Goal: Task Accomplishment & Management: Manage account settings

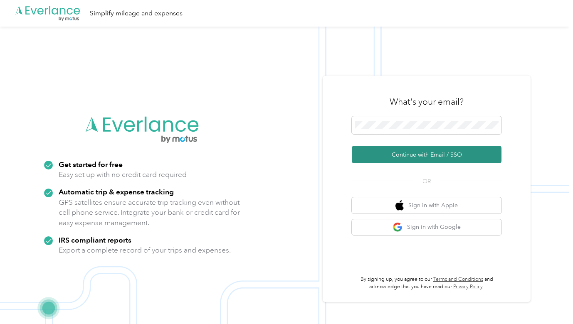
click at [388, 151] on button "Continue with Email / SSO" at bounding box center [427, 154] width 150 height 17
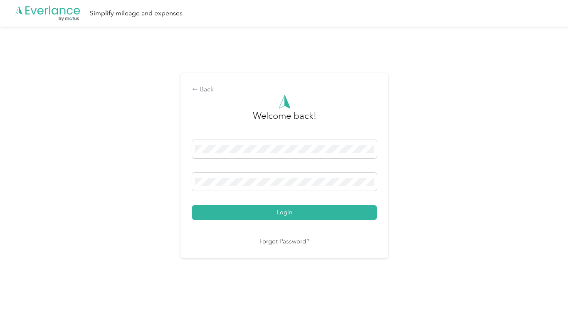
click at [286, 212] on button "Login" at bounding box center [284, 212] width 184 height 15
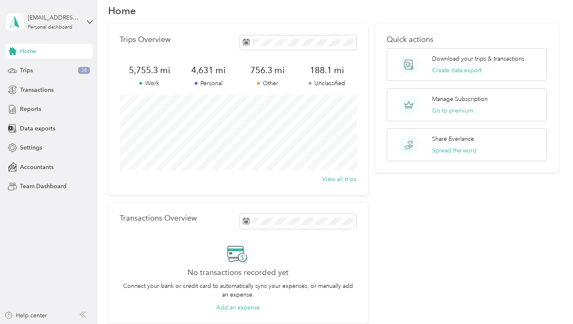
scroll to position [14, 0]
click at [28, 69] on span "Trips" at bounding box center [26, 70] width 13 height 9
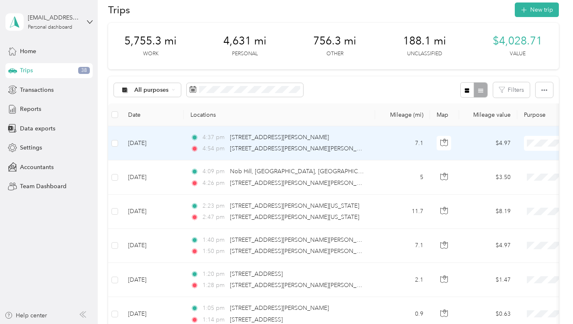
click at [501, 173] on li "Personal" at bounding box center [521, 173] width 103 height 15
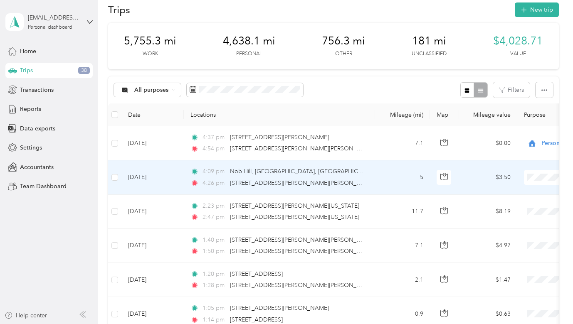
click at [504, 209] on li "Personal" at bounding box center [521, 207] width 103 height 15
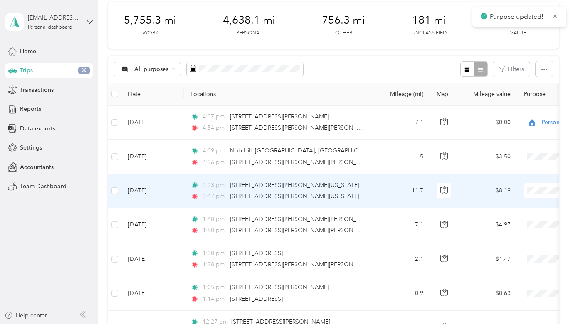
scroll to position [39, 0]
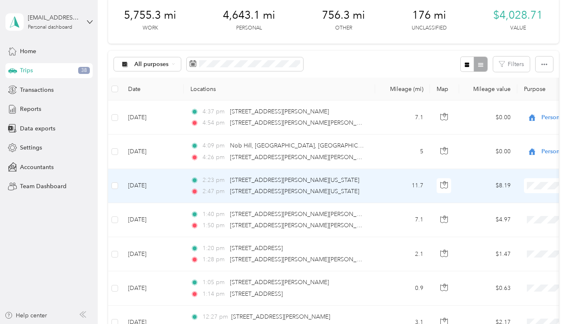
click at [505, 214] on span "Personal" at bounding box center [528, 215] width 77 height 9
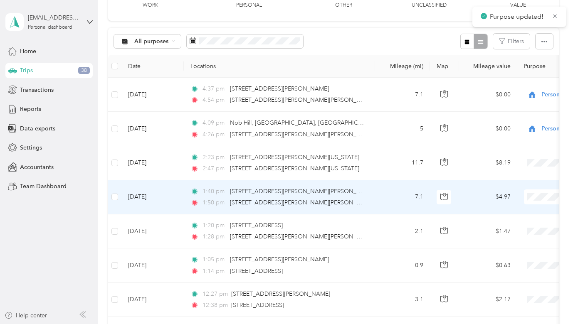
scroll to position [73, 0]
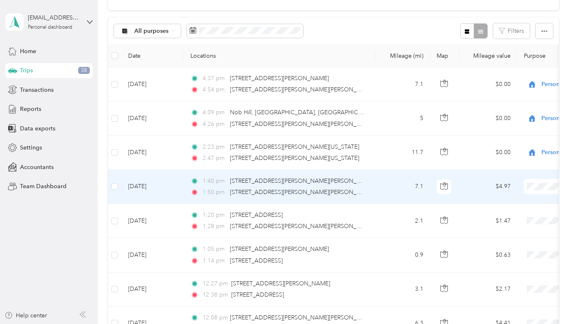
click at [496, 214] on span "Personal" at bounding box center [528, 216] width 77 height 9
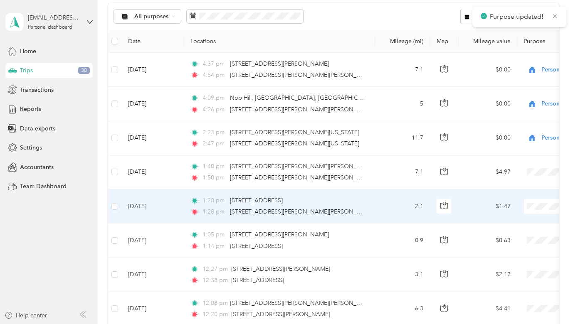
scroll to position [102, 0]
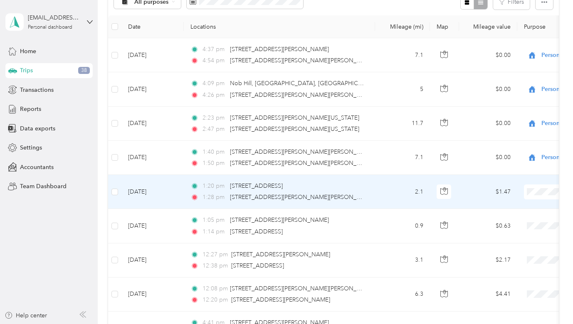
click at [505, 218] on span "Personal" at bounding box center [528, 221] width 77 height 9
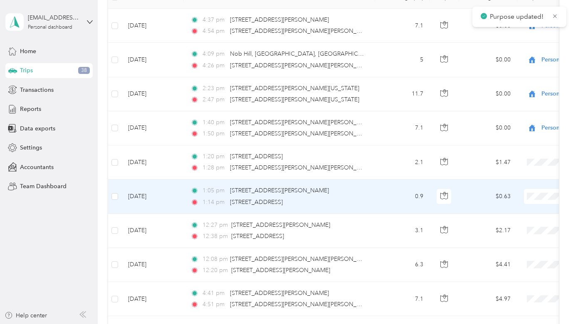
scroll to position [132, 0]
click at [494, 253] on span "Sales" at bounding box center [528, 255] width 77 height 9
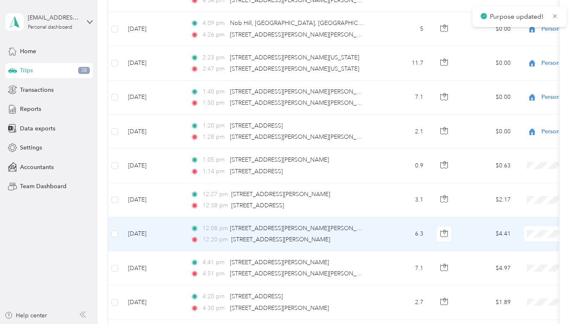
scroll to position [165, 0]
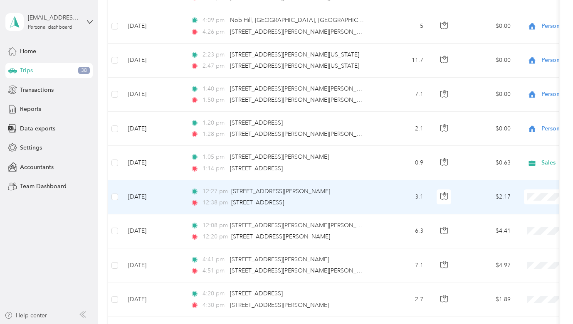
click at [497, 240] on span "Lapchi" at bounding box center [528, 241] width 77 height 9
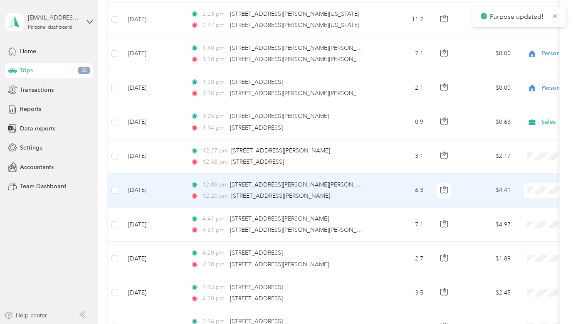
scroll to position [208, 0]
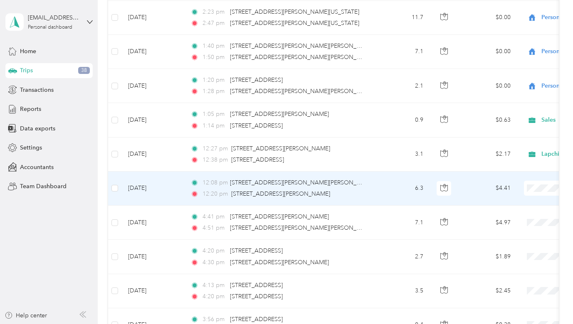
click at [496, 261] on span "Religious Services" at bounding box center [528, 261] width 77 height 9
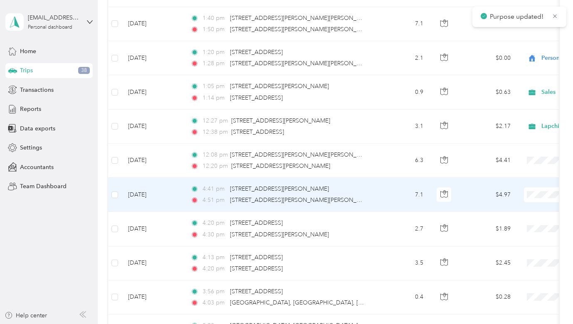
scroll to position [242, 0]
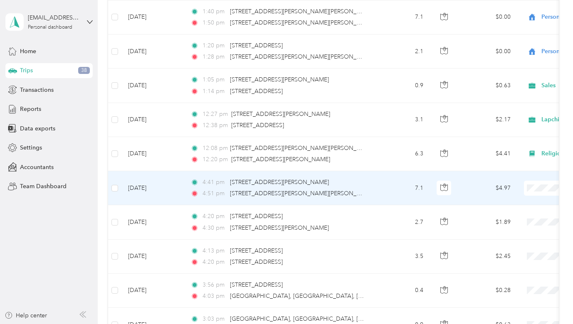
click at [507, 216] on span "Personal" at bounding box center [528, 215] width 77 height 9
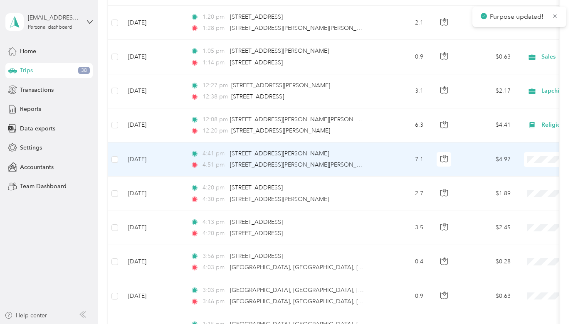
scroll to position [275, 0]
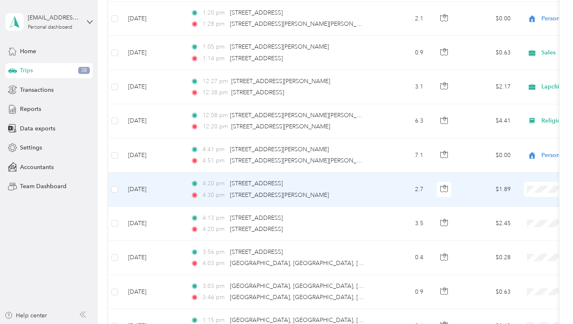
click at [489, 289] on span "Other" at bounding box center [520, 292] width 91 height 9
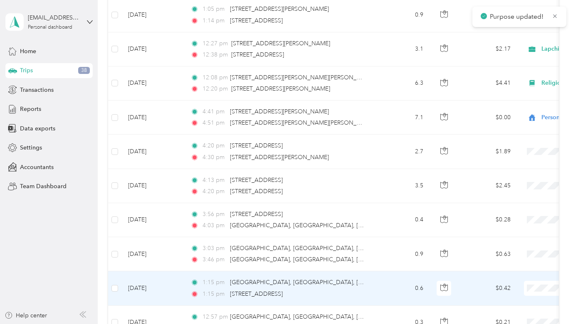
scroll to position [315, 0]
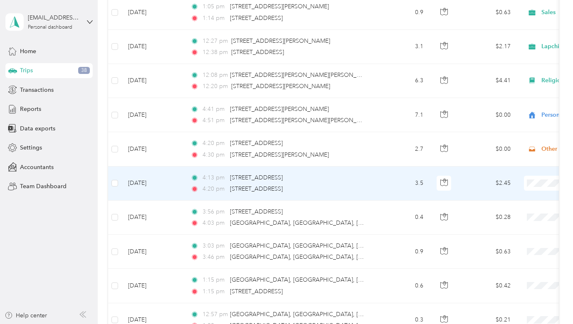
click at [500, 214] on li "Personal" at bounding box center [521, 208] width 103 height 15
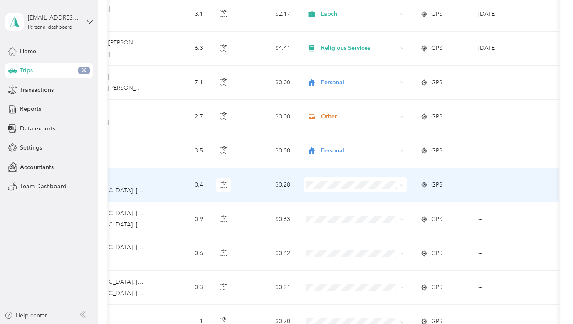
scroll to position [0, 224]
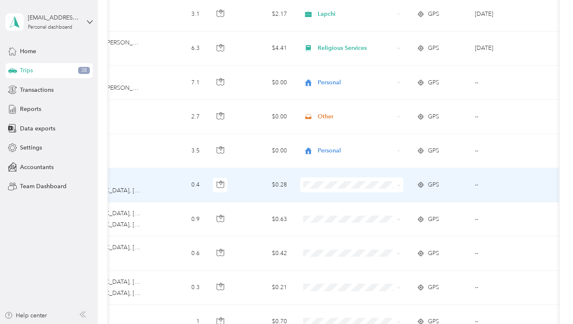
click at [476, 184] on td "--" at bounding box center [506, 185] width 76 height 34
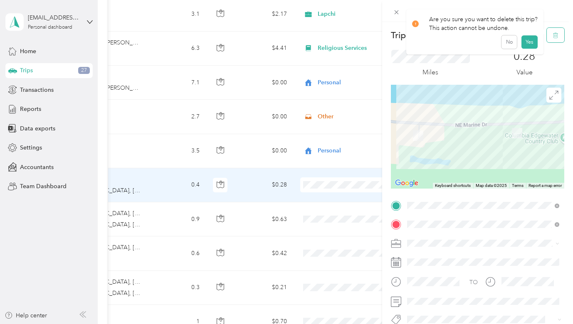
click at [552, 34] on icon "button" at bounding box center [555, 35] width 6 height 6
click at [523, 46] on button "Yes" at bounding box center [529, 45] width 16 height 13
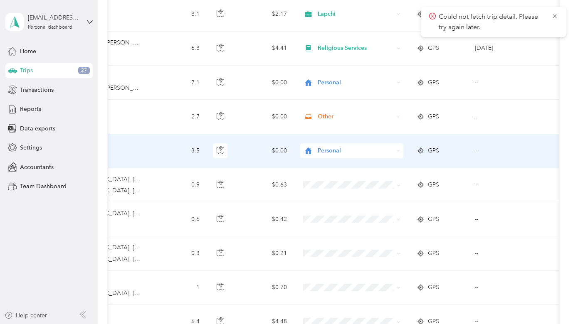
click at [477, 151] on td "--" at bounding box center [506, 151] width 76 height 34
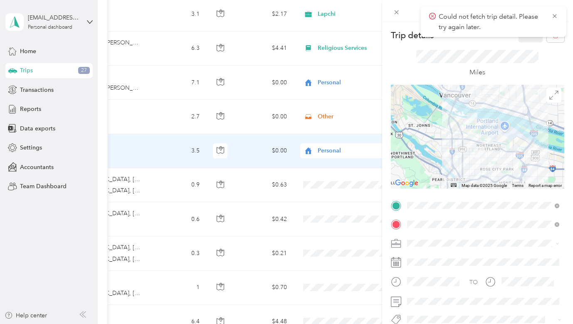
click at [355, 208] on div "Trip details Save This trip cannot be edited because it is either under review,…" at bounding box center [286, 162] width 573 height 324
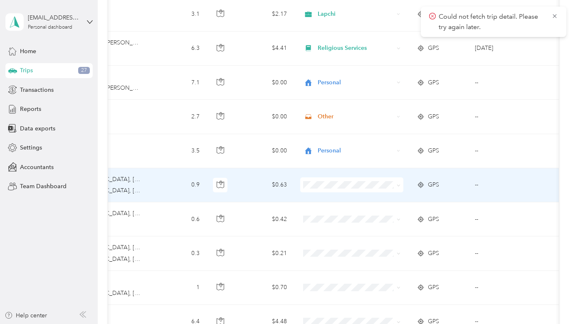
click at [475, 183] on td "--" at bounding box center [506, 185] width 76 height 34
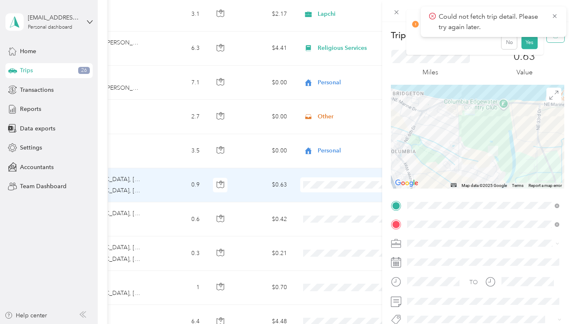
click at [554, 39] on button "button" at bounding box center [554, 35] width 17 height 15
click at [527, 47] on button "Yes" at bounding box center [529, 45] width 16 height 13
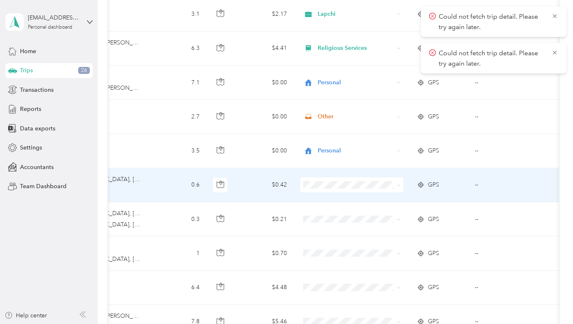
click at [478, 186] on td "--" at bounding box center [506, 185] width 76 height 34
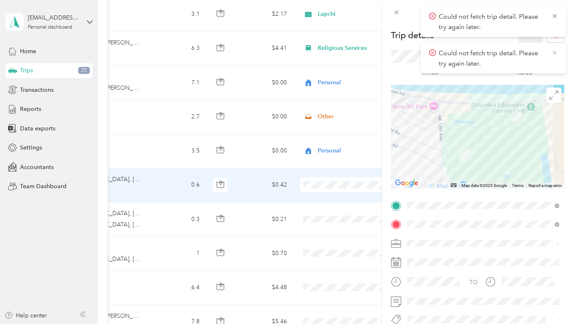
click at [553, 52] on icon at bounding box center [554, 52] width 7 height 7
click at [555, 40] on button "button" at bounding box center [554, 35] width 17 height 15
click at [528, 47] on button "Yes" at bounding box center [529, 45] width 16 height 13
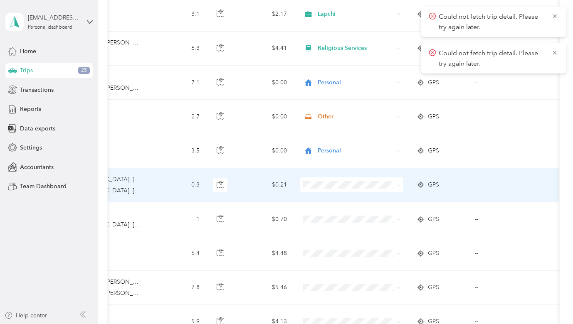
click at [474, 185] on td "--" at bounding box center [506, 185] width 76 height 34
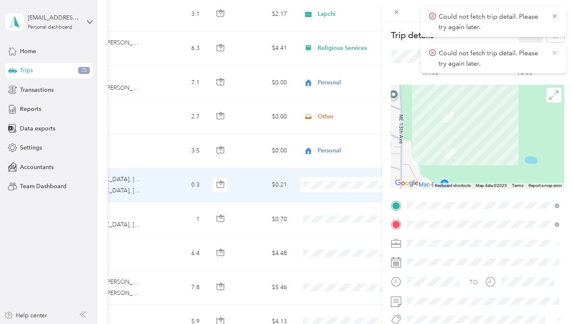
click at [556, 52] on icon at bounding box center [554, 52] width 7 height 7
click at [554, 15] on icon at bounding box center [554, 15] width 7 height 7
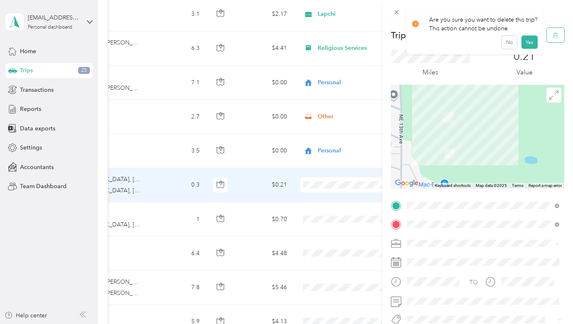
click at [553, 35] on icon "button" at bounding box center [555, 35] width 6 height 6
click at [527, 48] on button "Yes" at bounding box center [529, 45] width 16 height 13
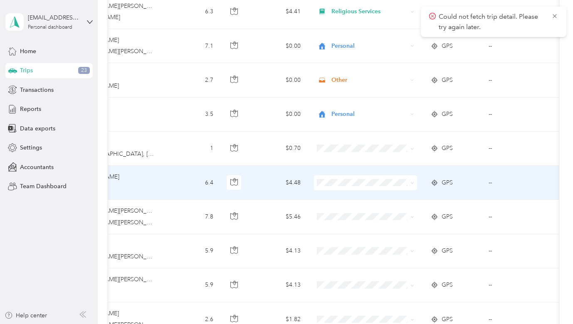
scroll to position [0, 214]
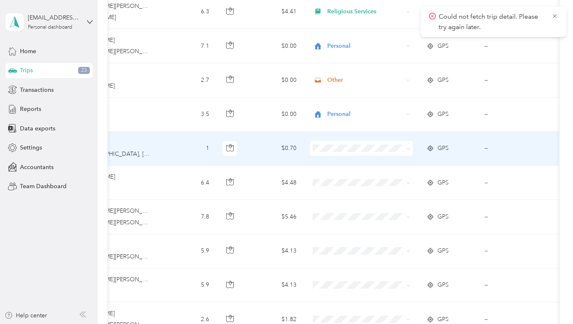
click at [487, 148] on td "--" at bounding box center [515, 149] width 76 height 34
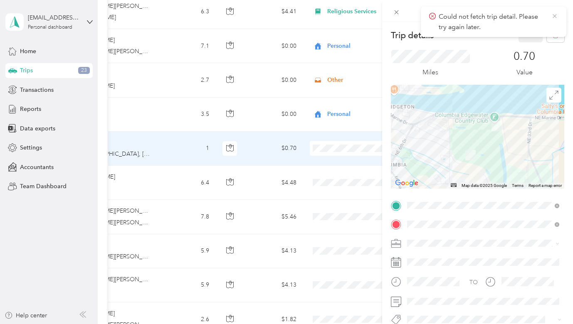
click at [554, 17] on icon at bounding box center [554, 15] width 7 height 7
click at [553, 34] on icon "button" at bounding box center [555, 35] width 6 height 6
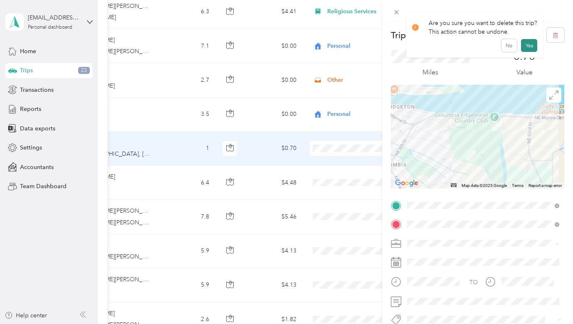
click at [524, 46] on button "Yes" at bounding box center [529, 45] width 16 height 13
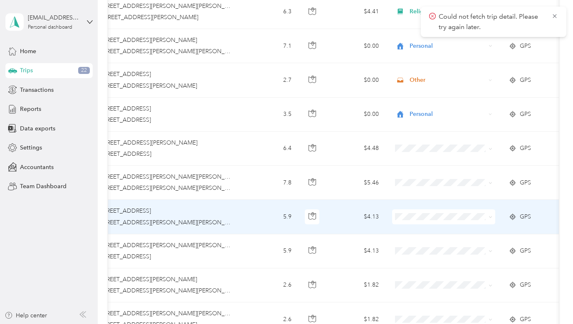
scroll to position [0, 154]
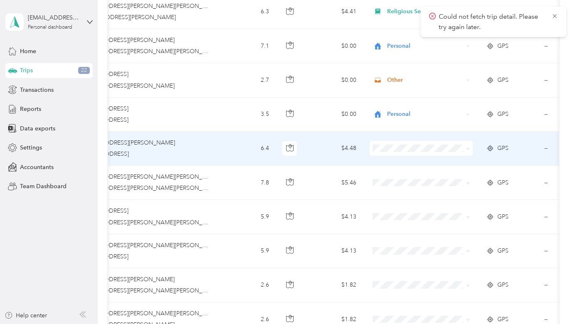
click at [546, 147] on td "--" at bounding box center [575, 149] width 76 height 34
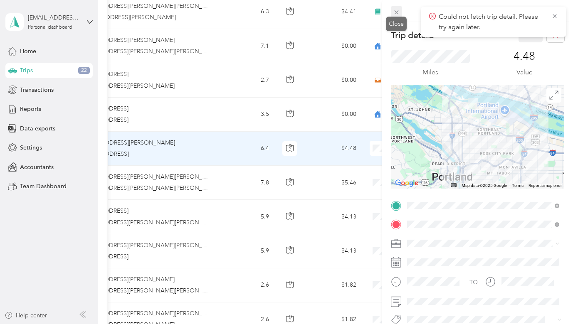
click at [395, 12] on icon at bounding box center [396, 12] width 7 height 7
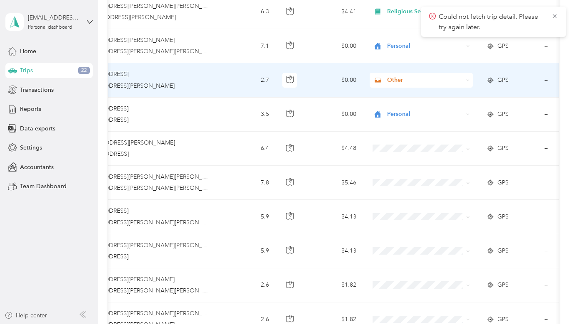
scroll to position [375, 0]
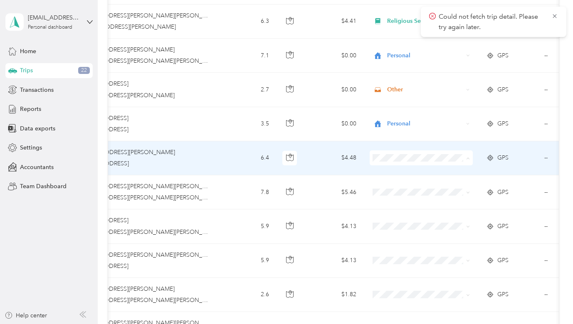
click at [402, 189] on li "Personal" at bounding box center [420, 187] width 103 height 15
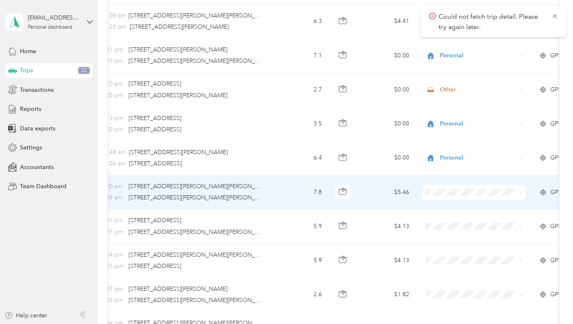
scroll to position [0, 109]
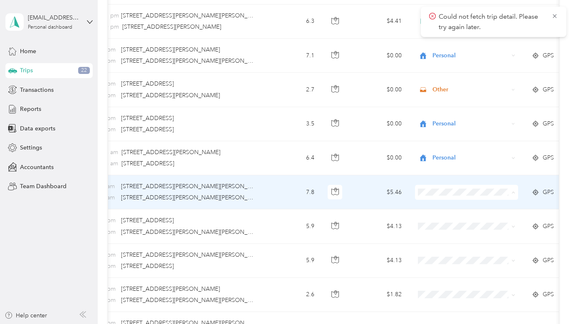
click at [446, 264] on span "Religious Services" at bounding box center [473, 265] width 77 height 9
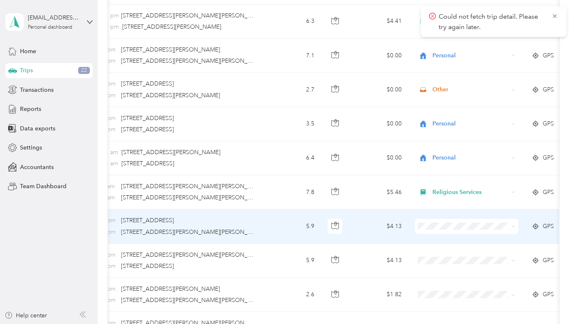
click at [445, 196] on li "Other" at bounding box center [466, 196] width 103 height 15
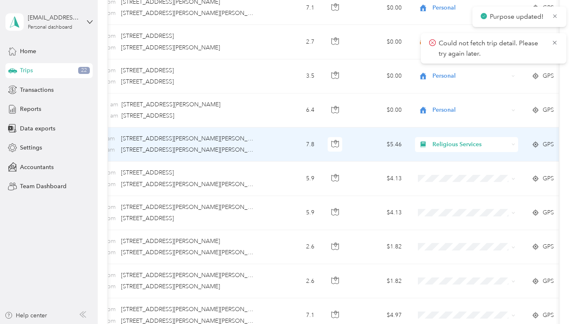
scroll to position [425, 0]
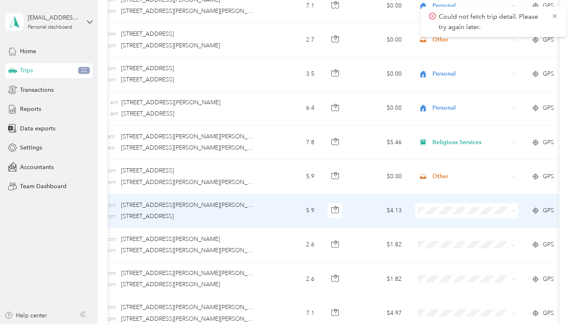
click at [439, 179] on span "Other" at bounding box center [473, 180] width 77 height 9
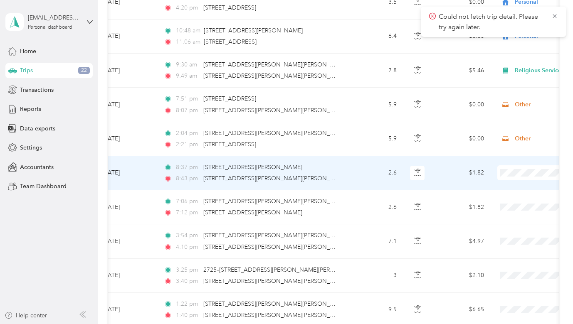
scroll to position [0, 53]
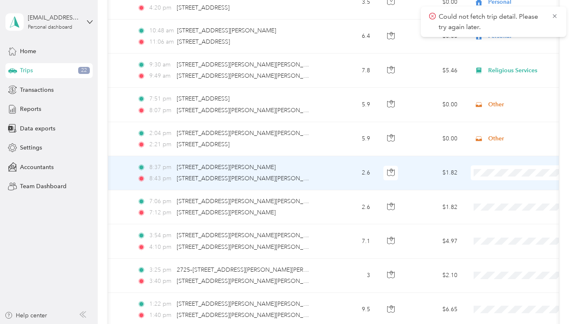
click at [473, 173] on span at bounding box center [521, 172] width 103 height 15
click at [493, 200] on span "Personal" at bounding box center [528, 200] width 77 height 9
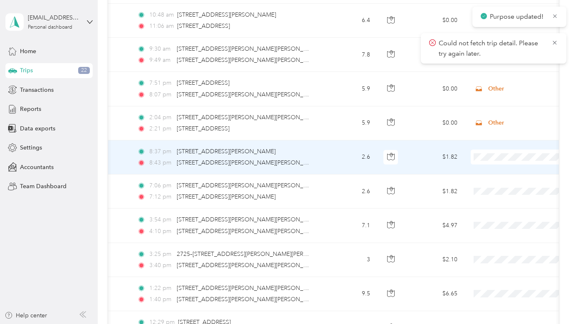
scroll to position [512, 0]
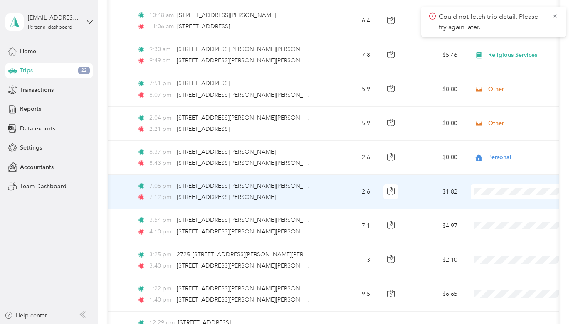
click at [497, 220] on span "Personal" at bounding box center [528, 221] width 77 height 9
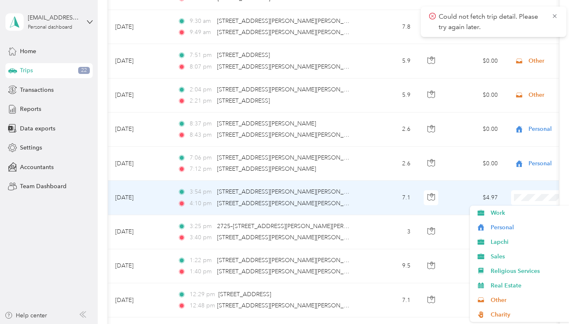
scroll to position [0, 8]
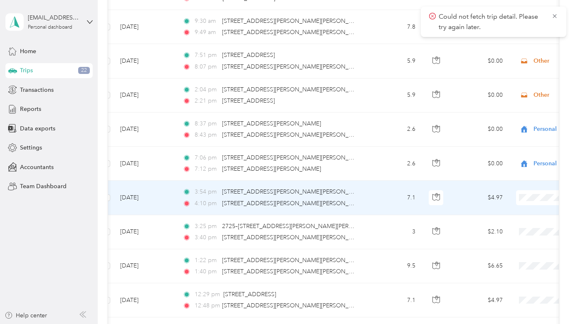
click at [503, 227] on li "Personal" at bounding box center [521, 222] width 103 height 15
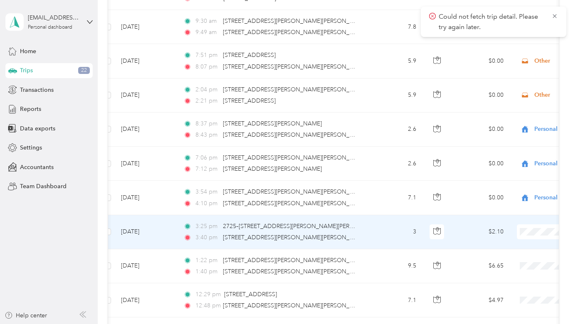
click at [490, 127] on span "Personal" at bounding box center [528, 128] width 77 height 9
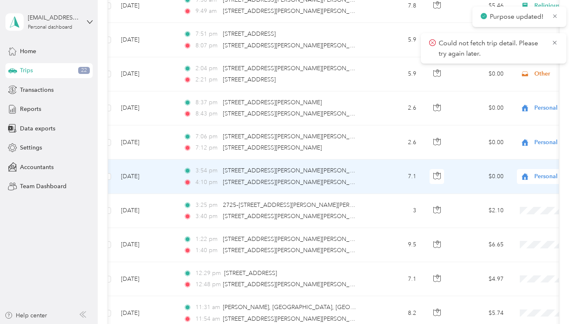
scroll to position [572, 0]
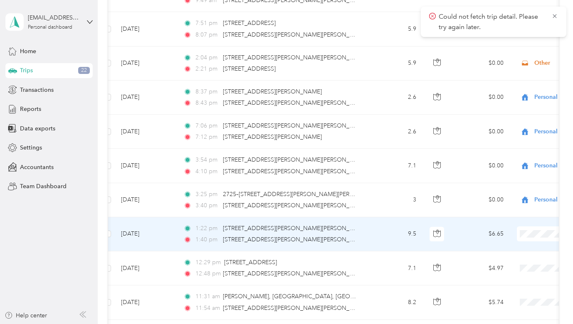
click at [493, 129] on span "Personal" at bounding box center [528, 130] width 77 height 9
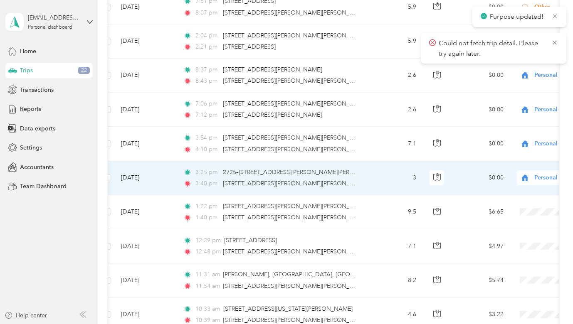
scroll to position [597, 0]
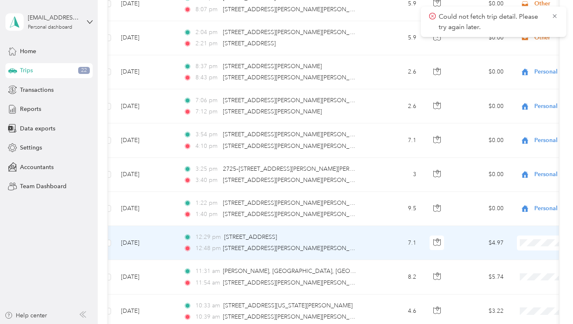
click at [492, 139] on span "Personal" at bounding box center [528, 137] width 77 height 9
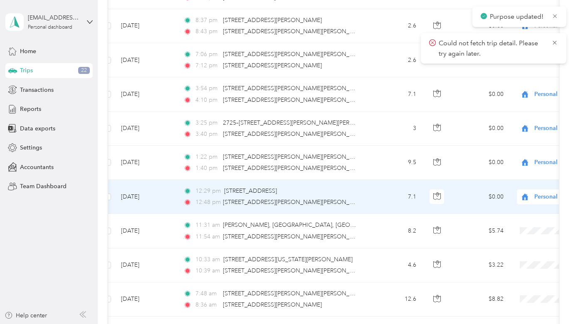
scroll to position [643, 0]
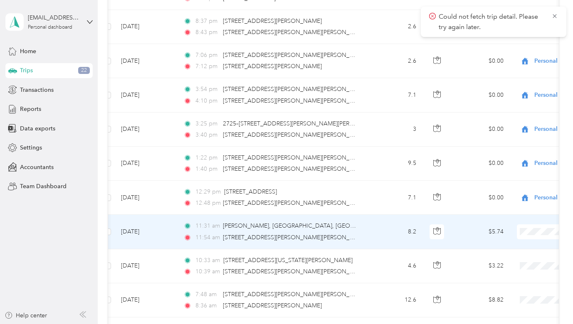
click at [496, 125] on span "Personal" at bounding box center [528, 128] width 77 height 9
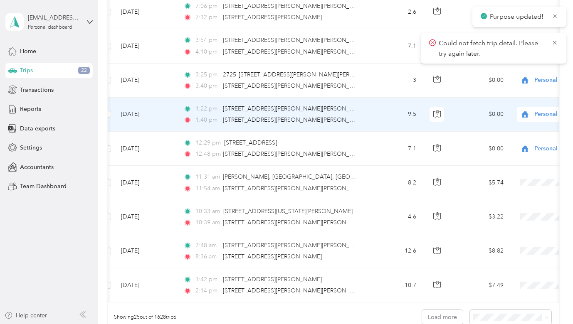
scroll to position [692, 0]
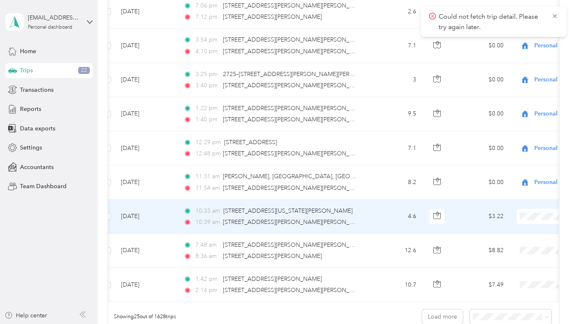
click at [492, 112] on span "Personal" at bounding box center [528, 113] width 77 height 9
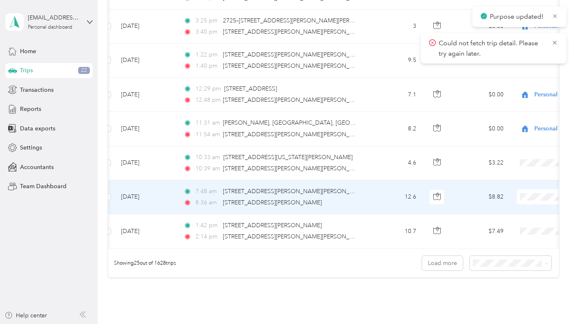
scroll to position [746, 0]
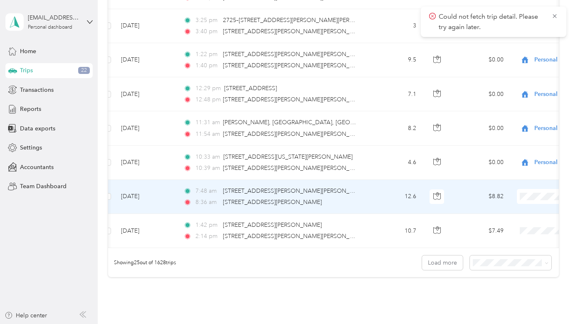
click at [495, 227] on span "Personal" at bounding box center [528, 226] width 77 height 9
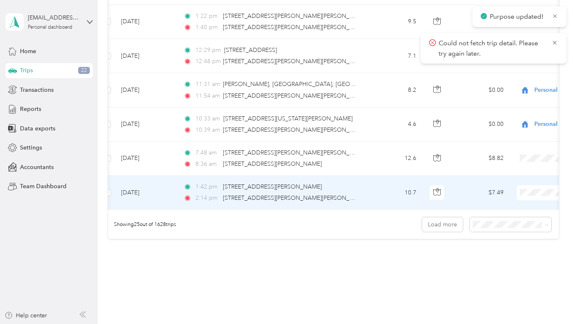
scroll to position [785, 0]
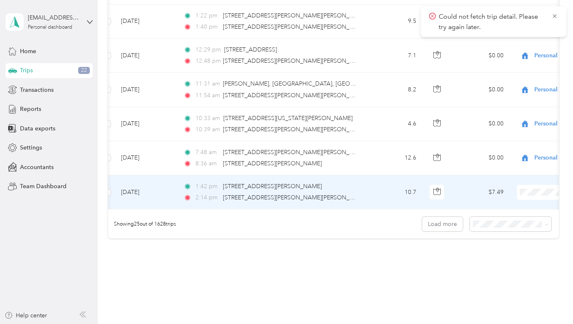
click at [537, 187] on span at bounding box center [567, 192] width 103 height 15
click at [504, 219] on span "Personal" at bounding box center [528, 220] width 77 height 9
click at [444, 226] on button "Load more" at bounding box center [442, 224] width 41 height 15
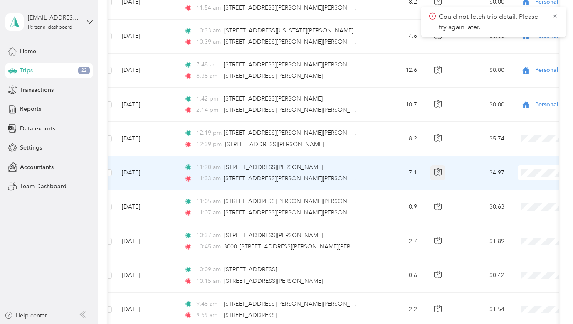
scroll to position [872, 0]
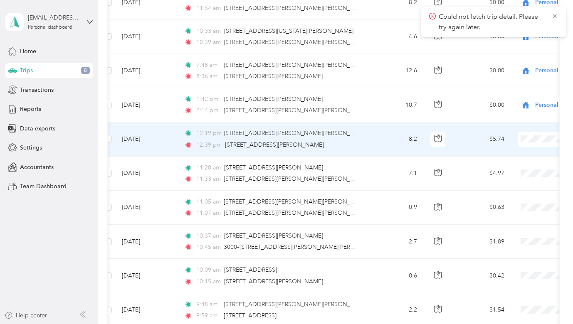
click at [495, 168] on span "Personal" at bounding box center [528, 165] width 77 height 9
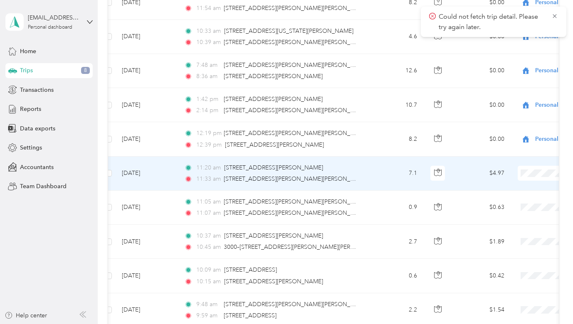
click at [498, 217] on span "Lapchi" at bounding box center [528, 214] width 77 height 9
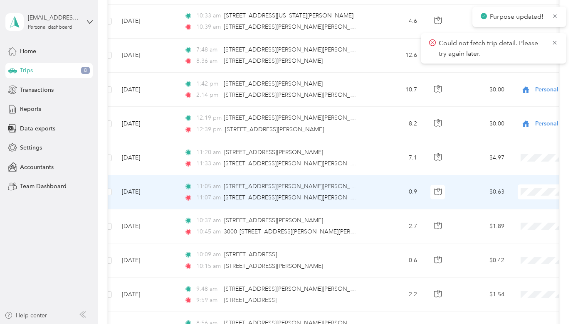
scroll to position [888, 0]
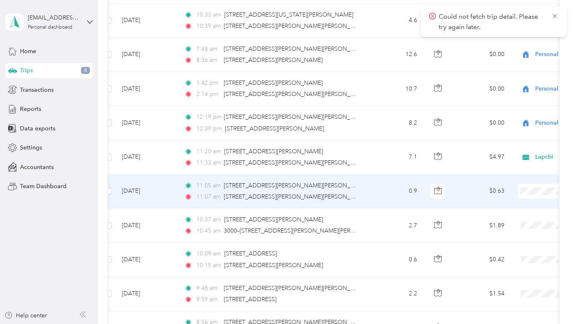
click at [498, 235] on span "Lapchi" at bounding box center [528, 232] width 77 height 9
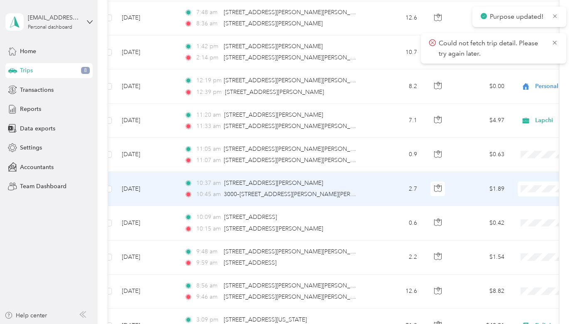
scroll to position [930, 0]
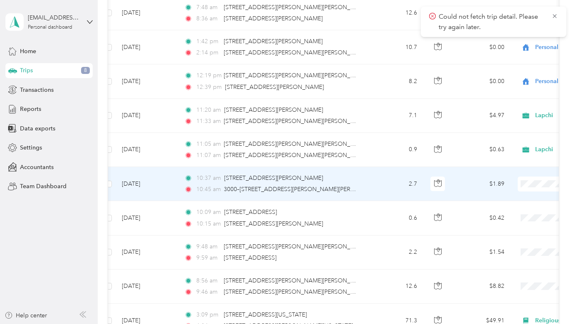
click at [503, 226] on span "Lapchi" at bounding box center [528, 223] width 77 height 9
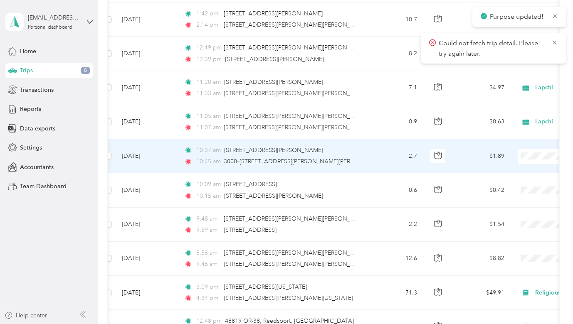
scroll to position [959, 0]
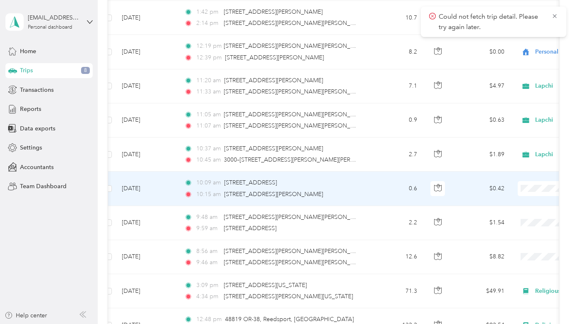
click at [490, 232] on span "Lapchi" at bounding box center [528, 233] width 77 height 9
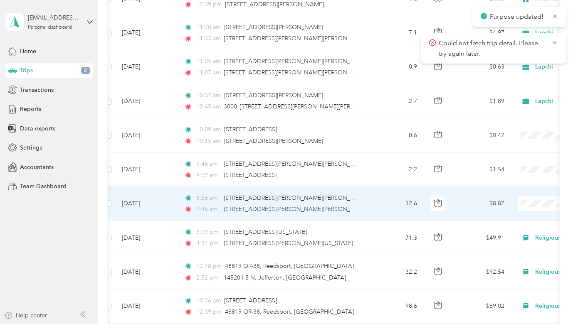
scroll to position [1014, 0]
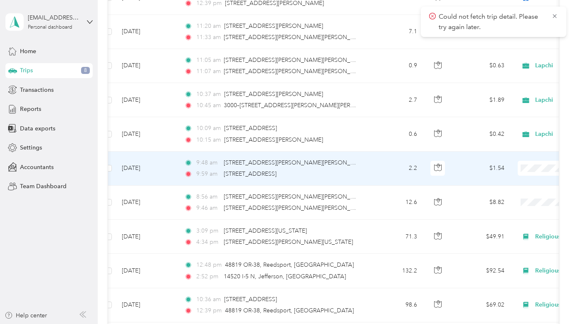
click at [497, 211] on span "Lapchi" at bounding box center [528, 212] width 77 height 9
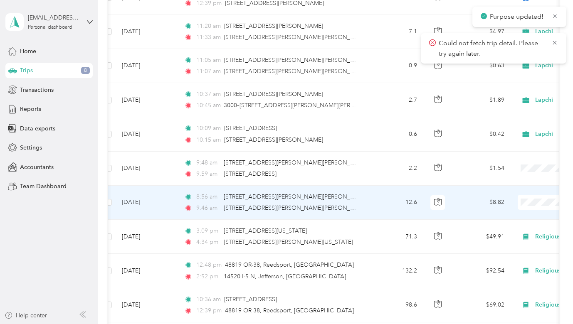
scroll to position [1028, 0]
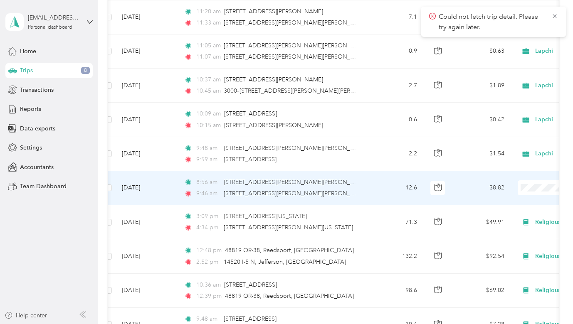
click at [499, 230] on span "Lapchi" at bounding box center [528, 231] width 77 height 9
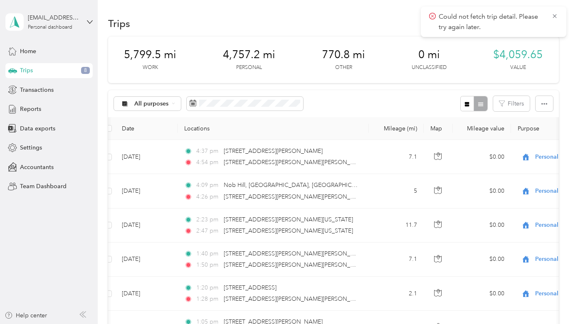
scroll to position [0, 0]
click at [555, 16] on icon at bounding box center [554, 15] width 7 height 7
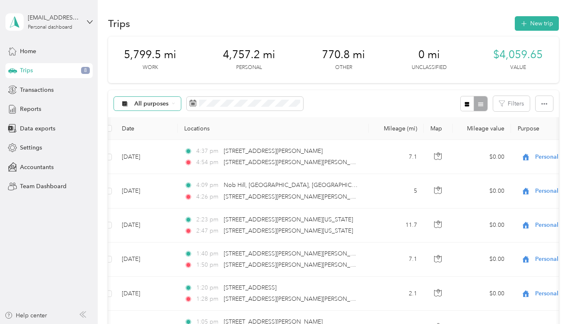
click at [150, 103] on span "All purposes" at bounding box center [151, 104] width 34 height 6
click at [153, 131] on span "Unclassified" at bounding box center [159, 132] width 49 height 9
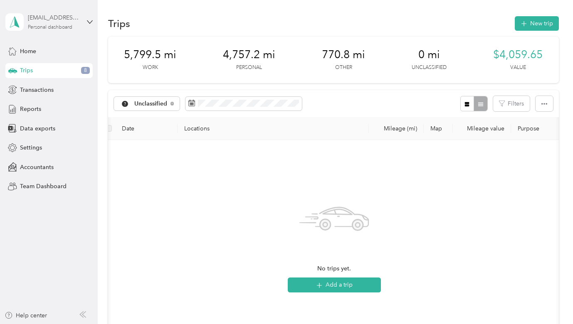
click at [50, 18] on div "[EMAIL_ADDRESS][DOMAIN_NAME]" at bounding box center [54, 17] width 52 height 9
click at [34, 69] on div "Log out" at bounding box center [92, 67] width 163 height 15
